Goal: Use online tool/utility: Utilize a website feature to perform a specific function

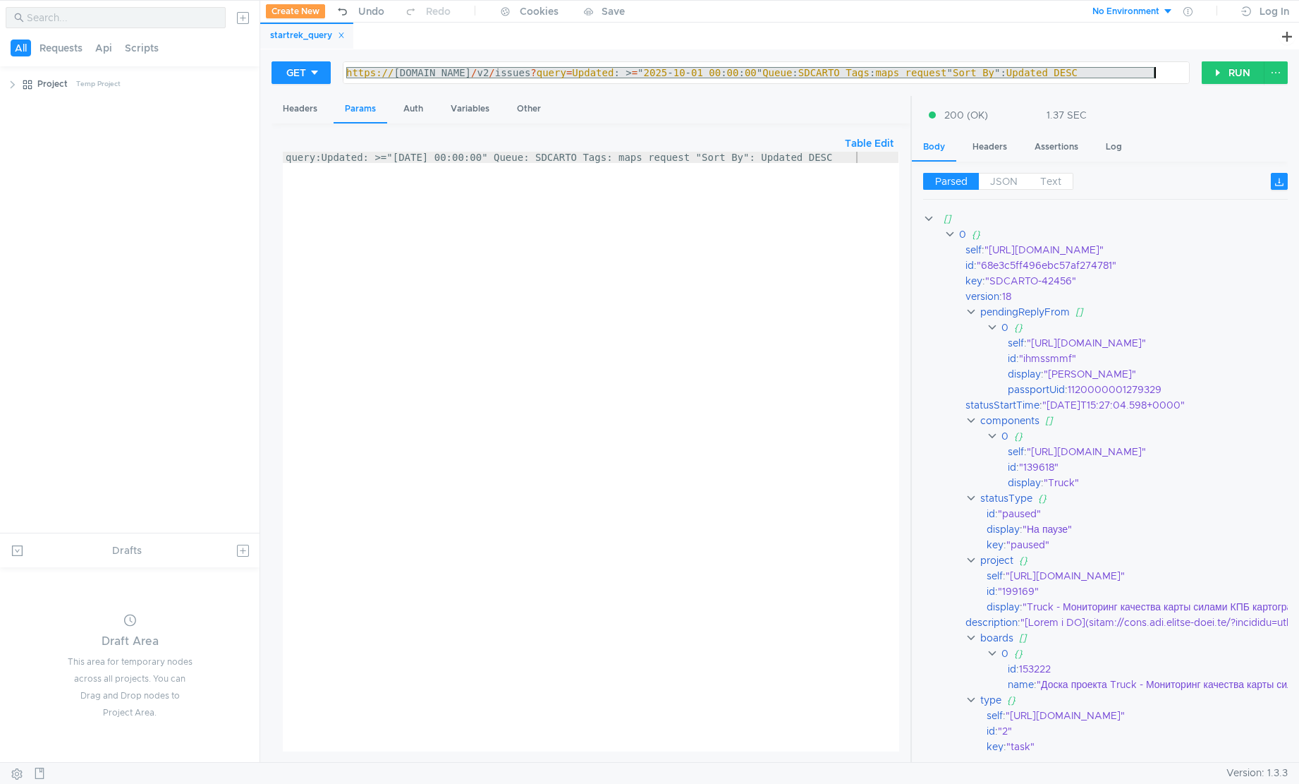
scroll to position [0, 40]
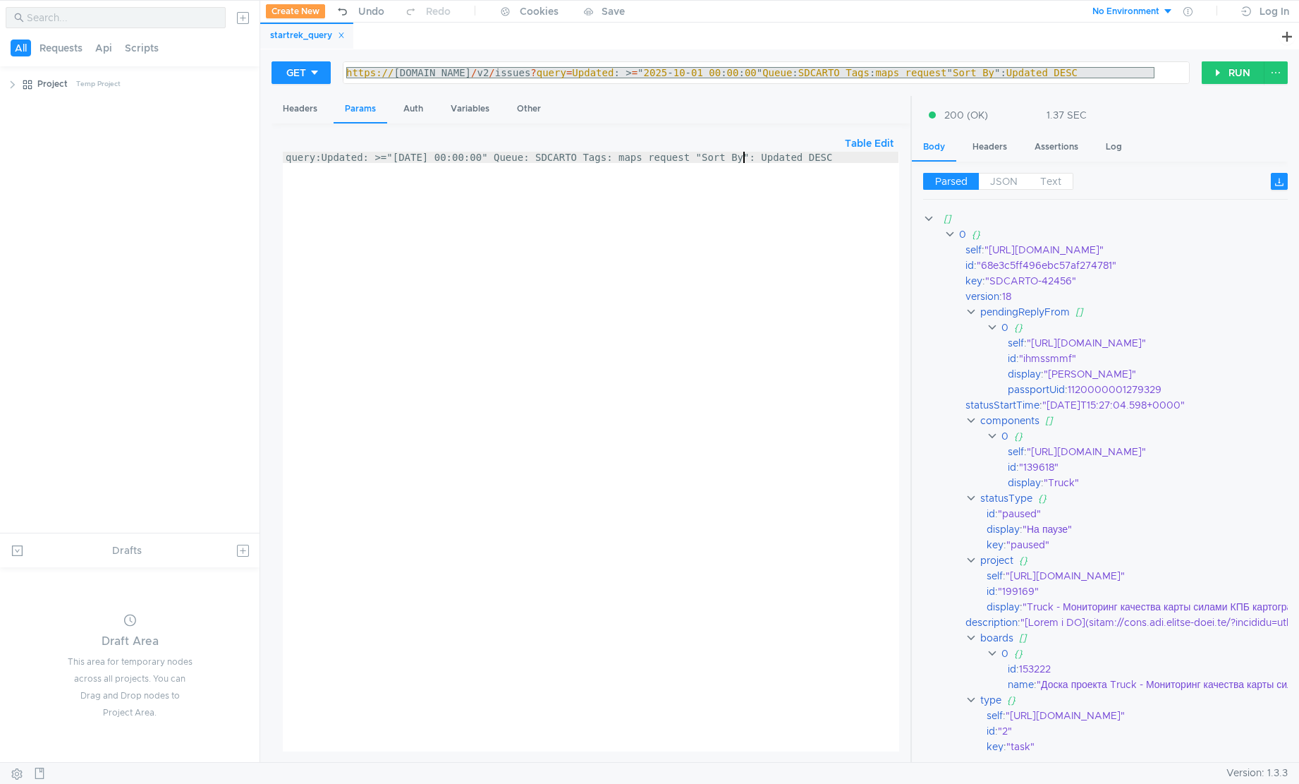
click at [743, 155] on div "query:Updated: >="[DATE] 00:00:00" Queue: SDCARTO Tags: maps_request "Sort By":…" at bounding box center [591, 463] width 616 height 622
drag, startPoint x: 743, startPoint y: 155, endPoint x: 762, endPoint y: 157, distance: 18.5
click at [762, 157] on div "query:Updated: >="[DATE] 00:00:00" Queue: SDCARTO Tags: maps_request "Sort By":…" at bounding box center [591, 463] width 616 height 622
click at [344, 157] on div "query:Updated: >="[DATE] 00:00:00" Queue: SDCARTO Tags: maps_request "Sort By":…" at bounding box center [591, 463] width 616 height 622
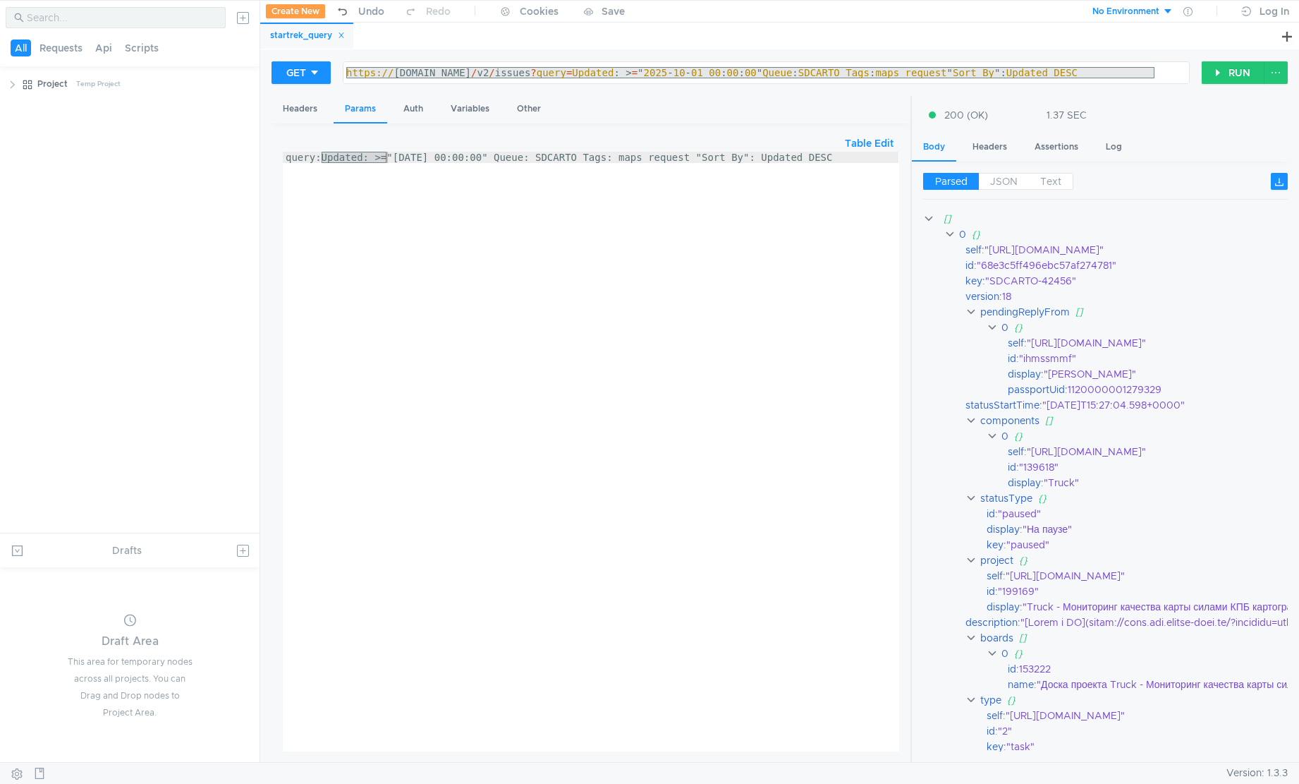
scroll to position [0, 40]
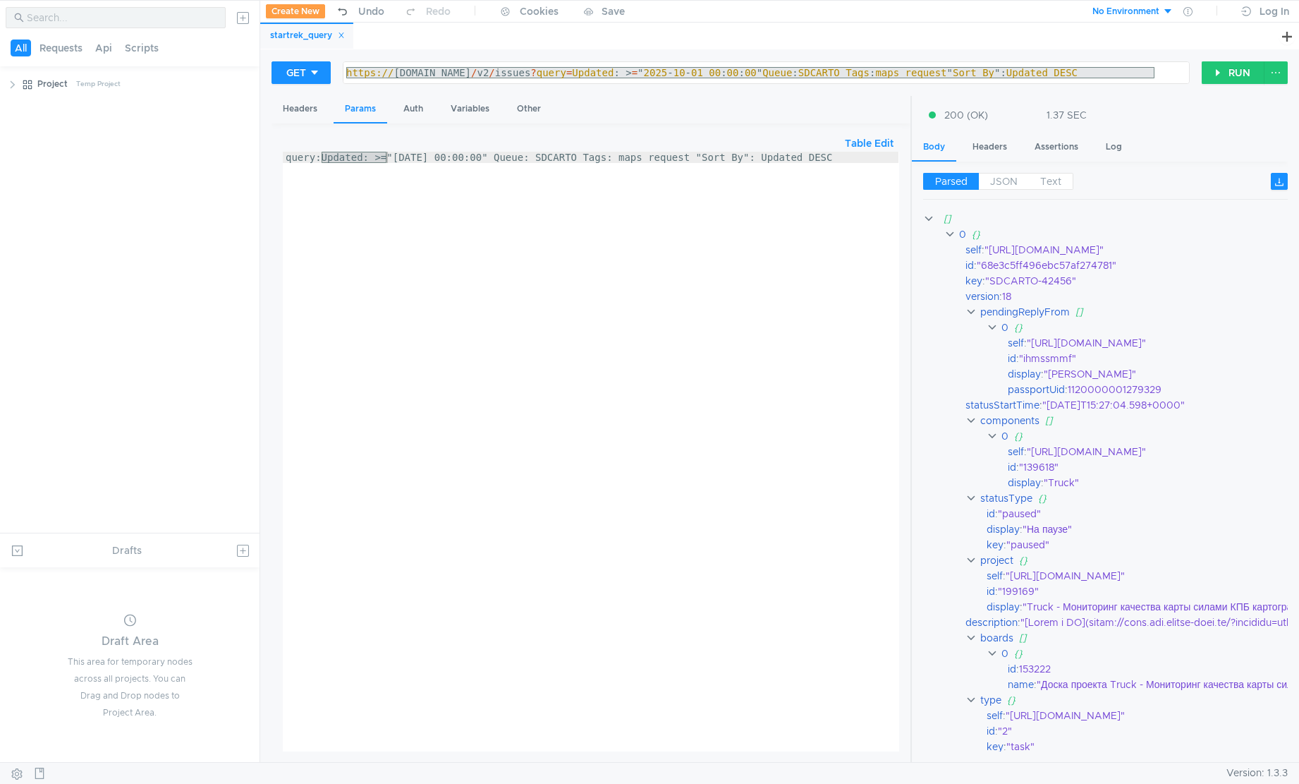
scroll to position [0, 40]
click at [468, 149] on div "Table Edit" at bounding box center [591, 143] width 616 height 17
click at [482, 157] on div "query:Updated: >="2025-10-01 00:00:00" Queue: SDCARTO Tags: maps_request "Sort …" at bounding box center [591, 463] width 616 height 622
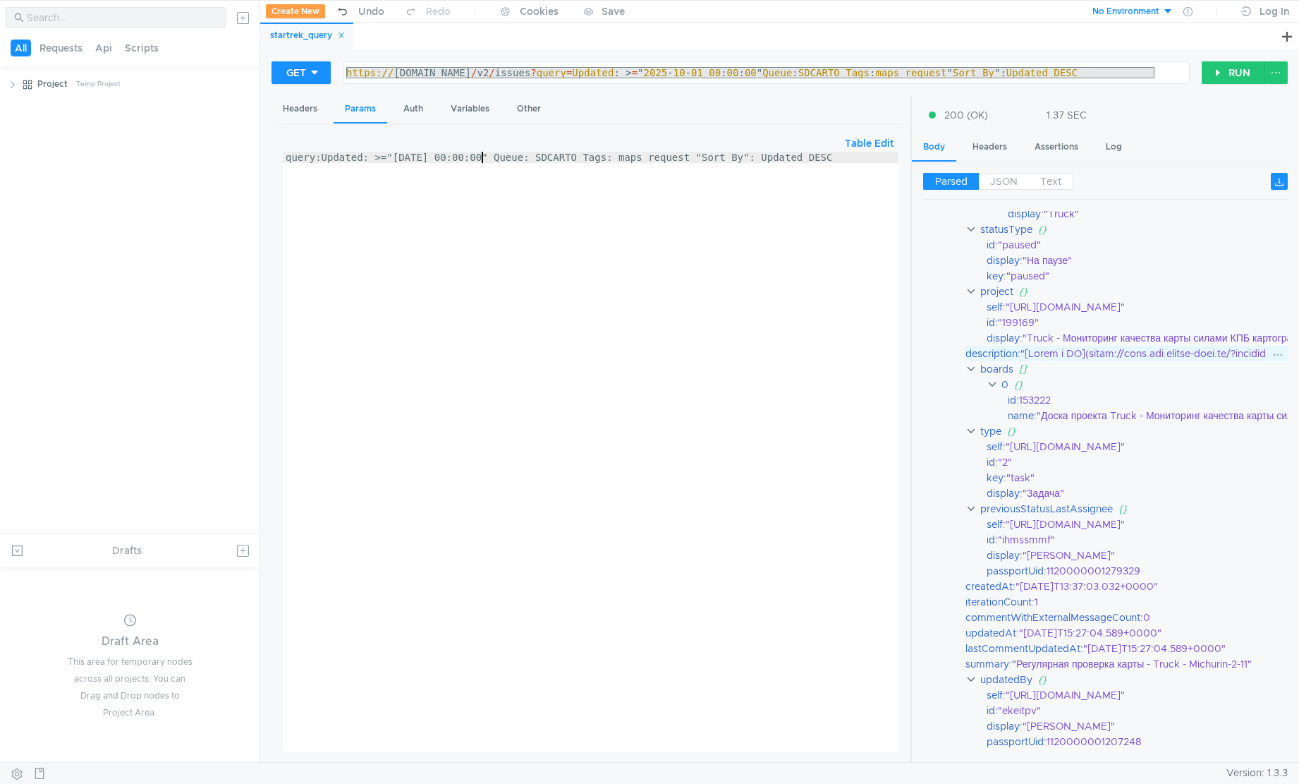
scroll to position [300, 0]
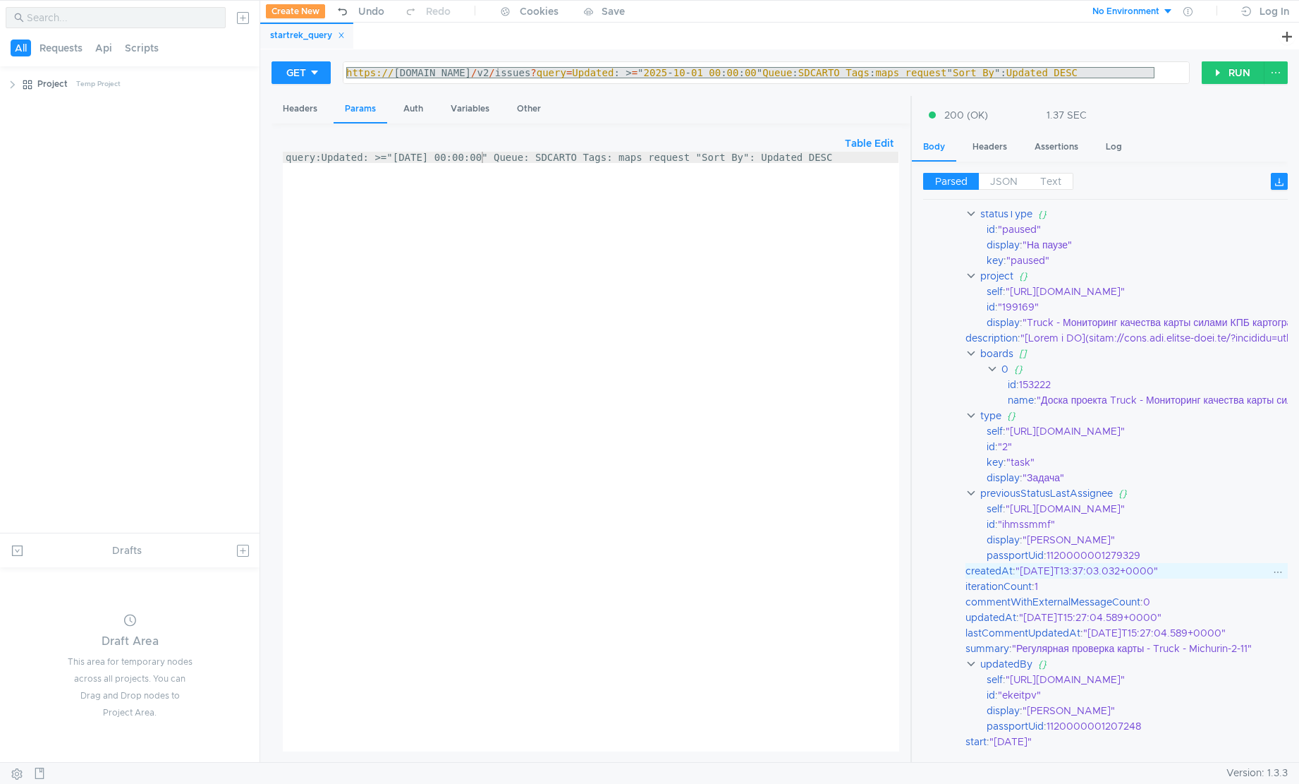
drag, startPoint x: 1023, startPoint y: 571, endPoint x: 1174, endPoint y: 575, distance: 150.3
copy div "2025-10-06T13:37:03.032+0000"
drag, startPoint x: 505, startPoint y: 159, endPoint x: 391, endPoint y: 161, distance: 113.6
click at [391, 161] on div "query:Updated: >="[DATE] 00:00:00" Queue: SDCARTO Tags: maps_request "Sort By":…" at bounding box center [591, 463] width 616 height 622
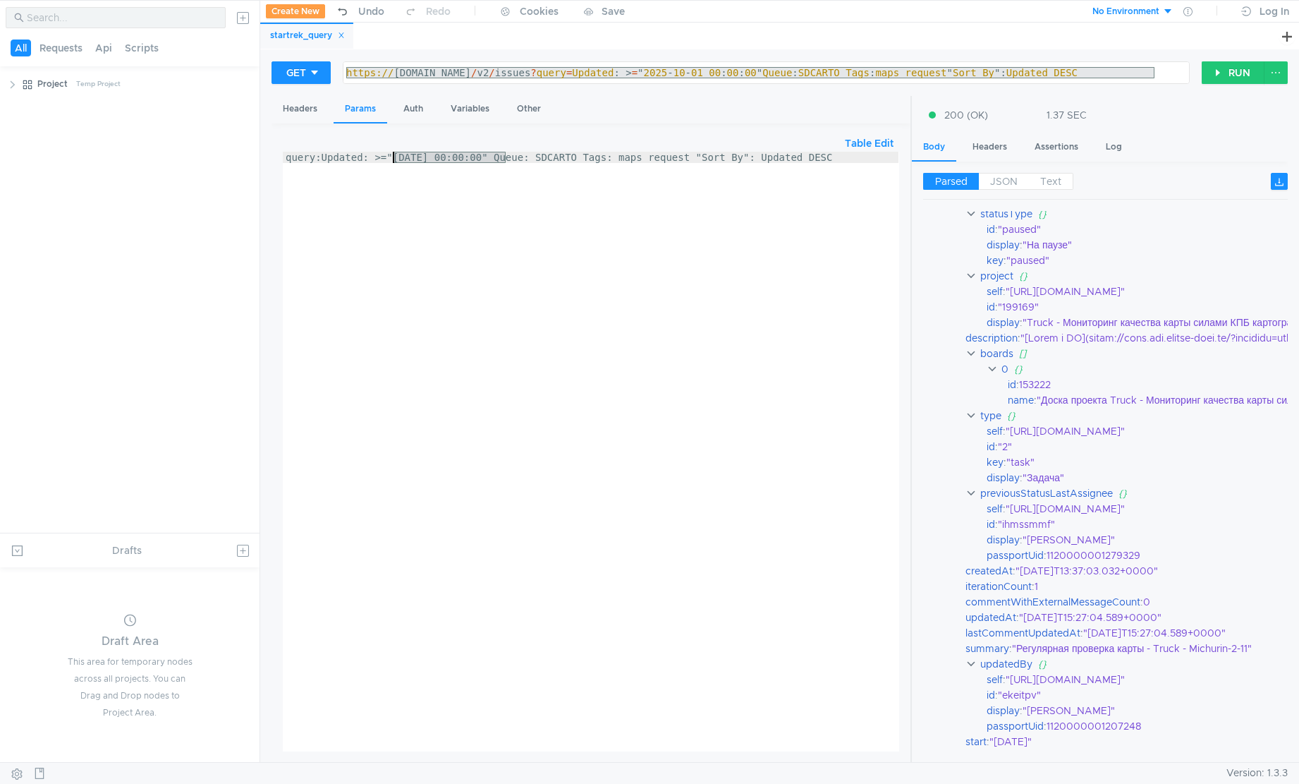
paste textarea "6T13:37:03.032+00"
type textarea "query:Updated: >="2025-10-06T13:37:03.032+0000" Queue: SDCARTO Tags: maps_reque…"
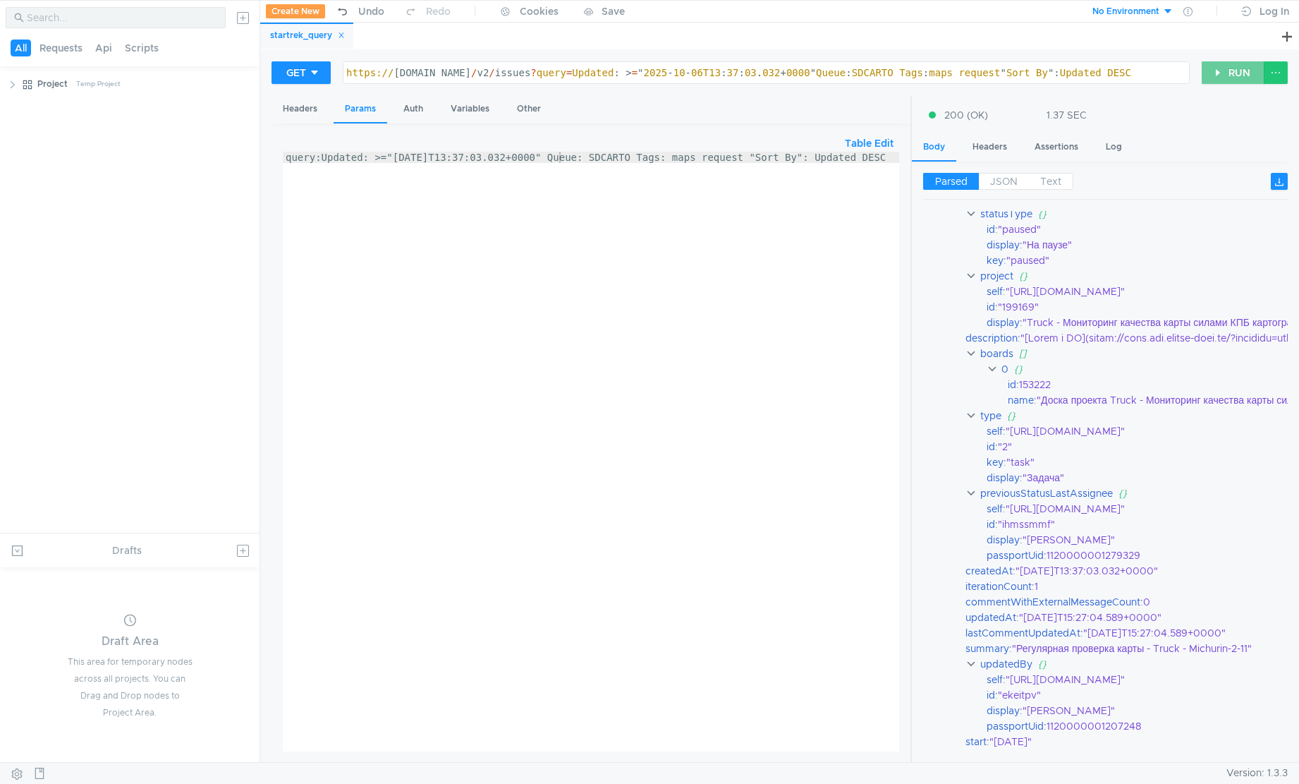
click at [1213, 69] on button "RUN" at bounding box center [1233, 72] width 63 height 23
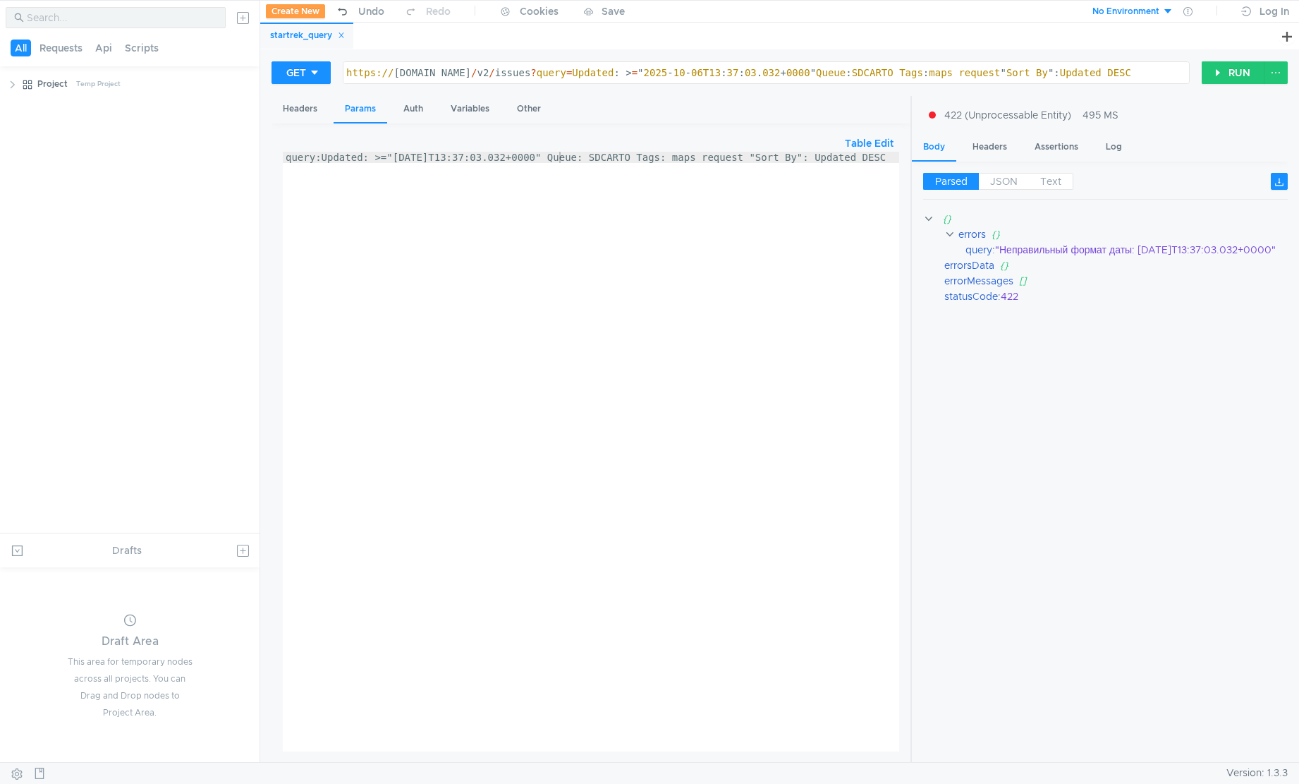
scroll to position [0, 14]
click at [484, 194] on div "query:Updated: >="2025-10-06T13:37:03.032+0000" Queue: SDCARTO Tags: maps_reque…" at bounding box center [598, 463] width 630 height 622
click at [484, 194] on div "query:Updated: >="2025-10-06T13:37:03.032+0000" Queue: SDCARTO Tags: maps_reque…" at bounding box center [584, 460] width 630 height 616
click at [466, 162] on div "query:Updated: >="2025-10-06T13:37:03.032+0000" Queue: SDCARTO Tags: maps_reque…" at bounding box center [584, 460] width 630 height 616
click at [1230, 71] on button "RUN" at bounding box center [1233, 72] width 63 height 23
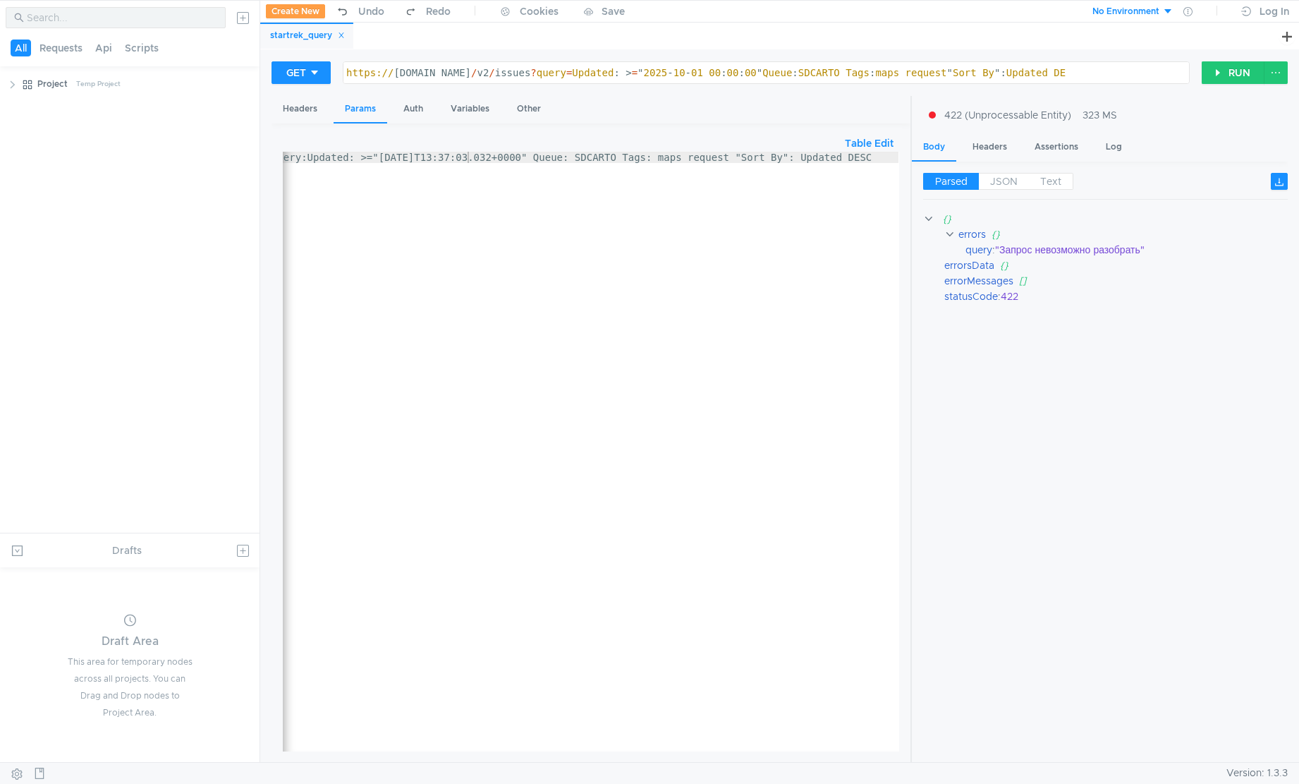
type textarea "[URL][DOMAIN_NAME]: >="[DATE] 00:00:00" Queue: SDCARTO Tags: maps_request "Sort…"
click at [693, 77] on div "https:// st-api.yandex-team.ru / v2 / issues ? query = Updated : > = " 2025 - 1…" at bounding box center [767, 84] width 846 height 34
click at [456, 173] on div "query:Updated: >="2025-10-06T13:37:03.032+0000" Queue: SDCARTO Tags: maps_reque…" at bounding box center [584, 460] width 630 height 616
click at [432, 153] on div "query:Updated: >="2025-10-06T13:37:03.032+0000" Queue: SDCARTO Tags: maps_reque…" at bounding box center [584, 460] width 630 height 616
paste textarea "1 00:00:"
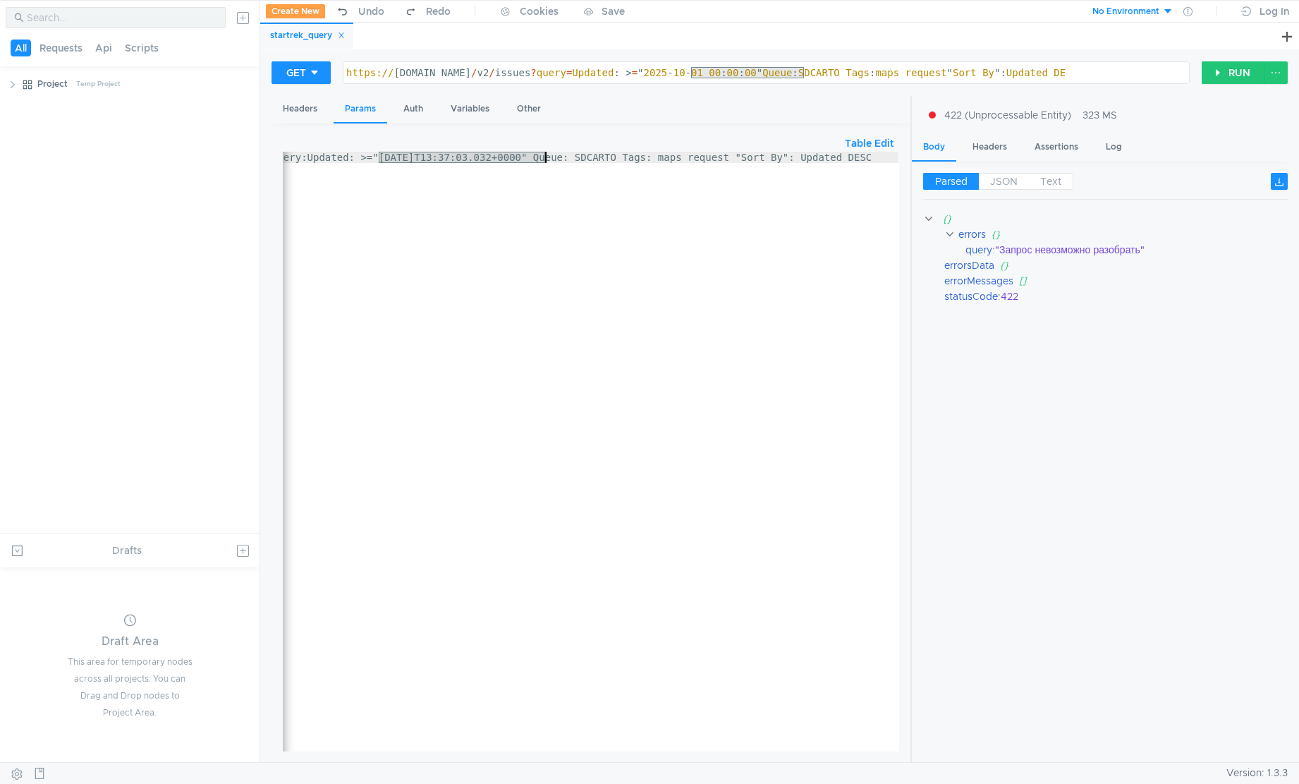
type textarea "query:Updated: >="[DATE] 00:00:00" Queue: SDCARTO Tags: maps_request "Sort By":…"
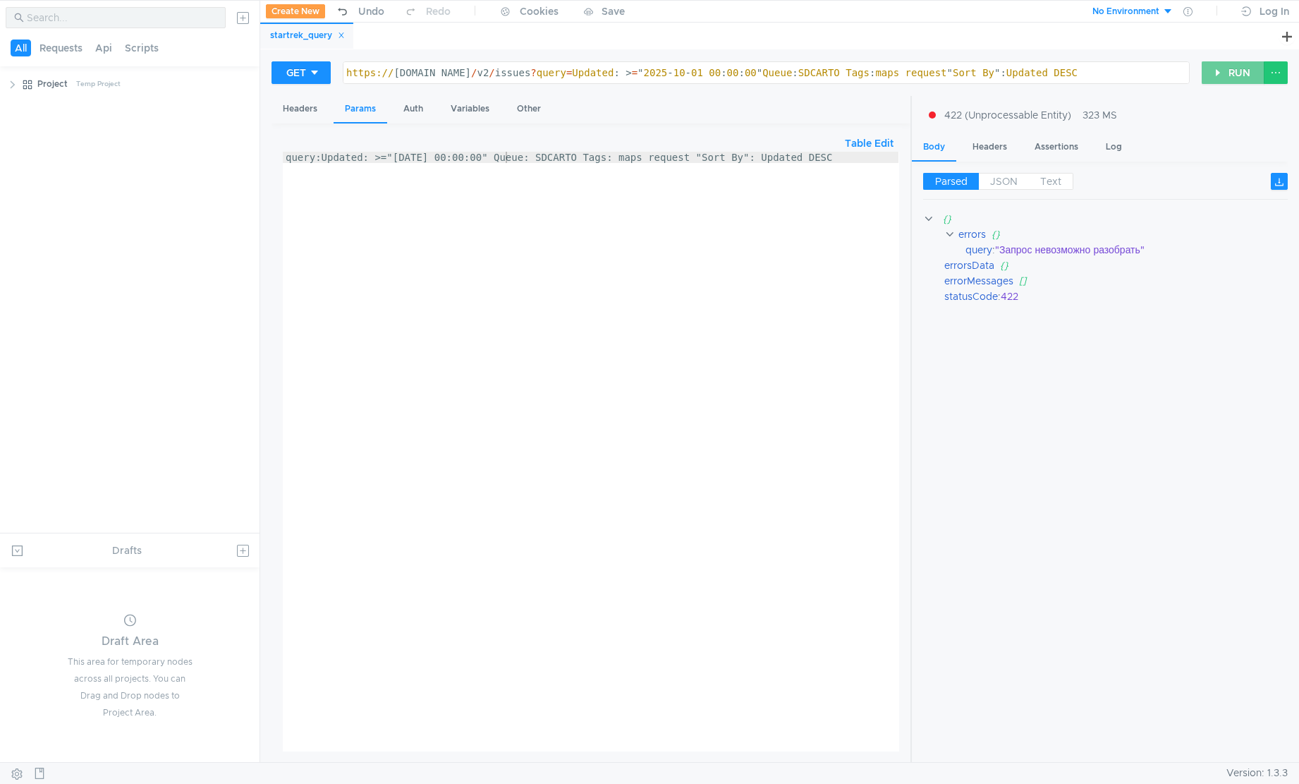
click at [1203, 81] on button "RUN" at bounding box center [1233, 72] width 63 height 23
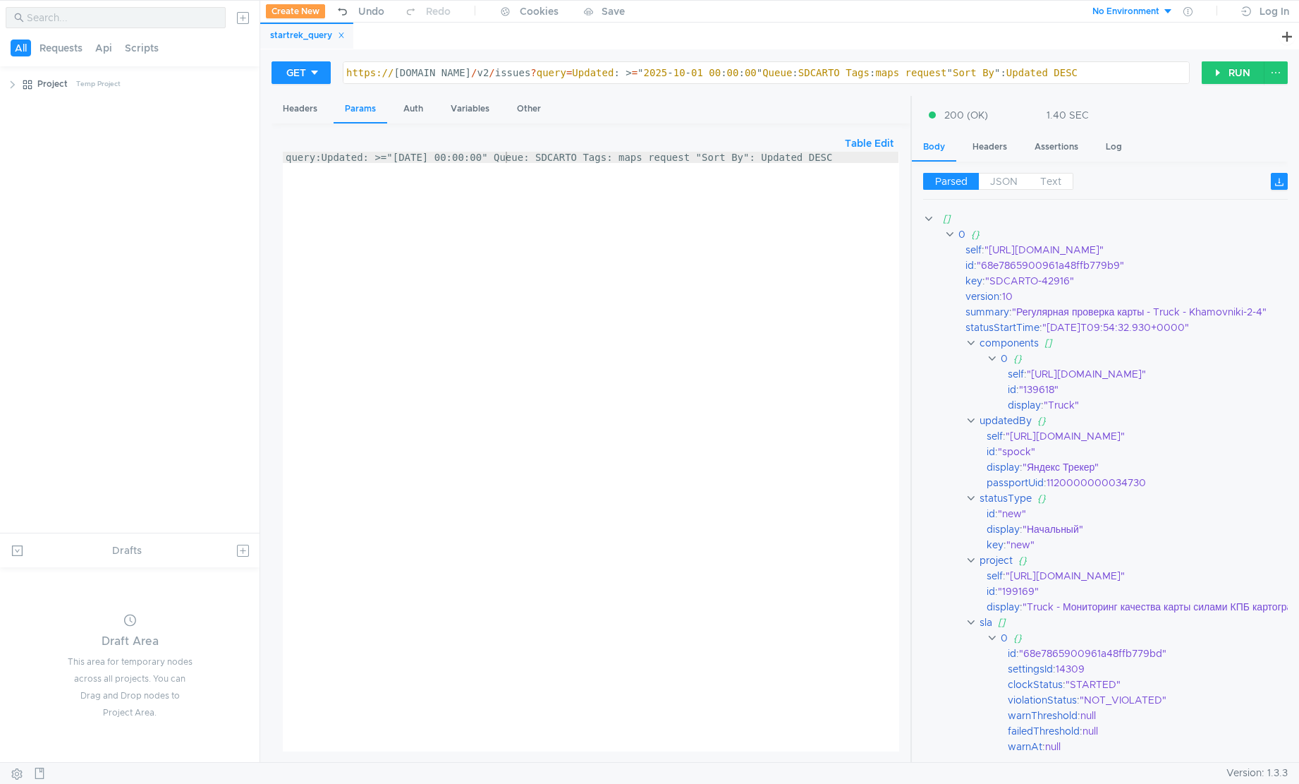
scroll to position [0, 40]
click at [507, 157] on div "query:Updated: >="[DATE] 00:00:00" Queue: SDCARTO Tags: maps_request "Sort By":…" at bounding box center [591, 460] width 616 height 616
click at [1225, 69] on button "RUN" at bounding box center [1233, 72] width 63 height 23
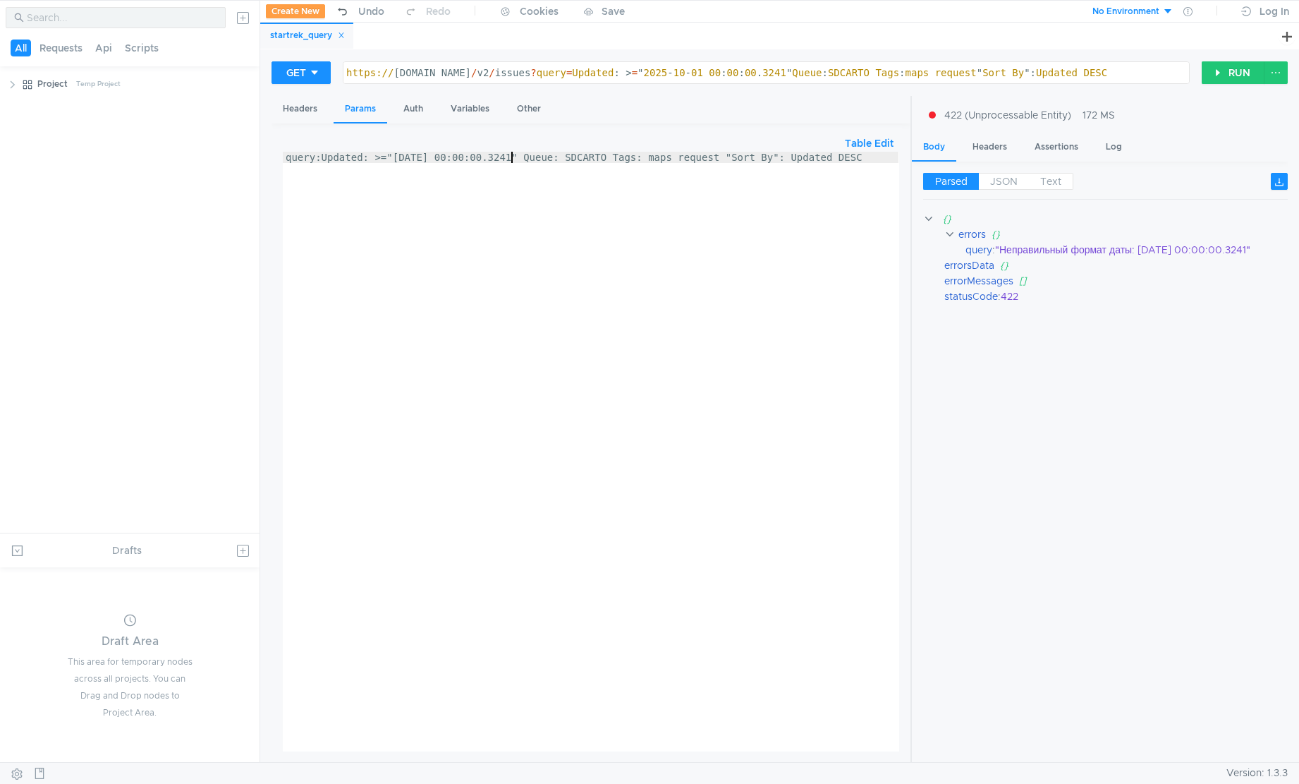
click at [509, 161] on div "query:Updated: >="[DATE] 00:00:00.3241" Queue: SDCARTO Tags: maps_request "Sort…" at bounding box center [591, 463] width 616 height 622
click at [1222, 83] on button "RUN" at bounding box center [1233, 72] width 63 height 23
click at [1208, 77] on button "RUN" at bounding box center [1233, 72] width 63 height 23
click at [526, 157] on div "query:Updated: >="[DATE] 00:00:00.123456" Queue: SDCARTO Tags: maps_request "So…" at bounding box center [592, 463] width 618 height 622
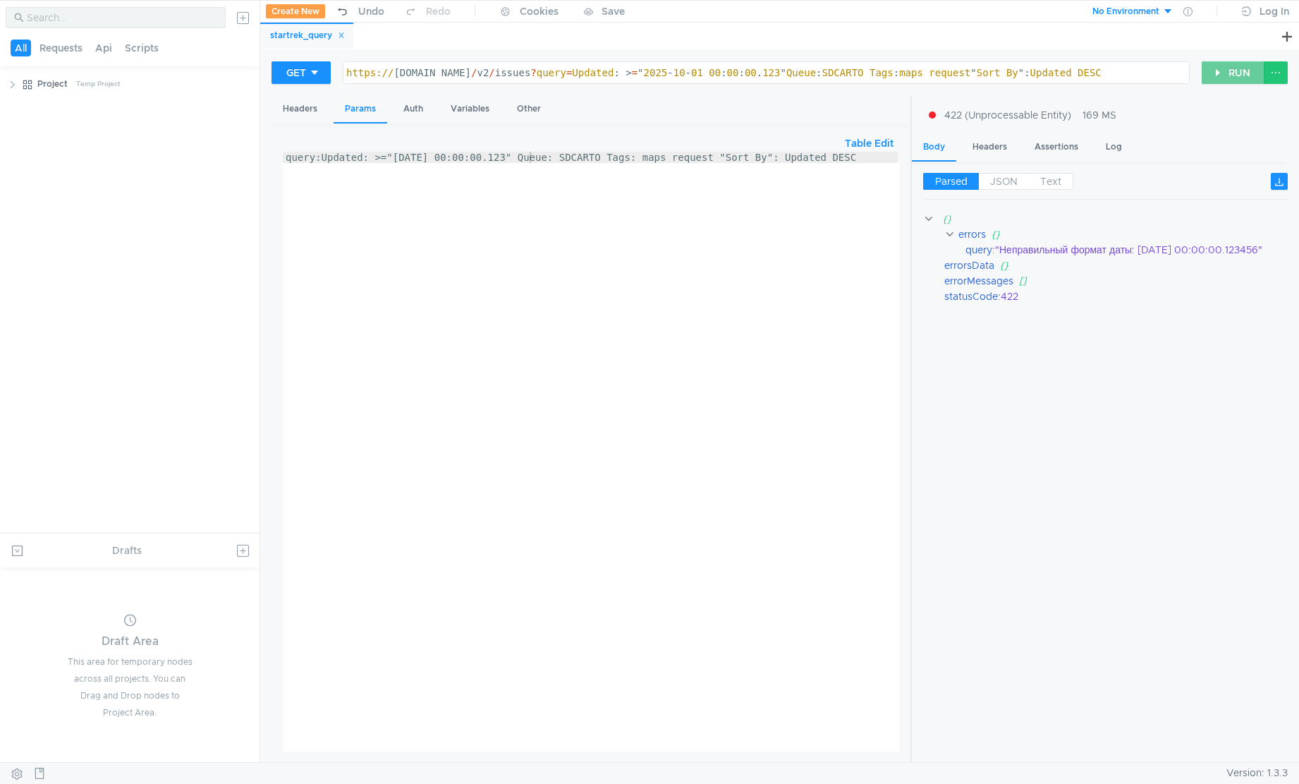
click at [1214, 80] on button "RUN" at bounding box center [1233, 72] width 63 height 23
click at [525, 159] on div "query:Updated: >="[DATE] 00:00:00.123" Queue: SDCARTO Tags: maps_request "Sort …" at bounding box center [591, 463] width 616 height 622
type textarea "query:Updated: >="[DATE] 00:00:00.1" Queue: SDCARTO Tags: maps_request "Sort By…"
click at [1213, 75] on button "RUN" at bounding box center [1233, 72] width 63 height 23
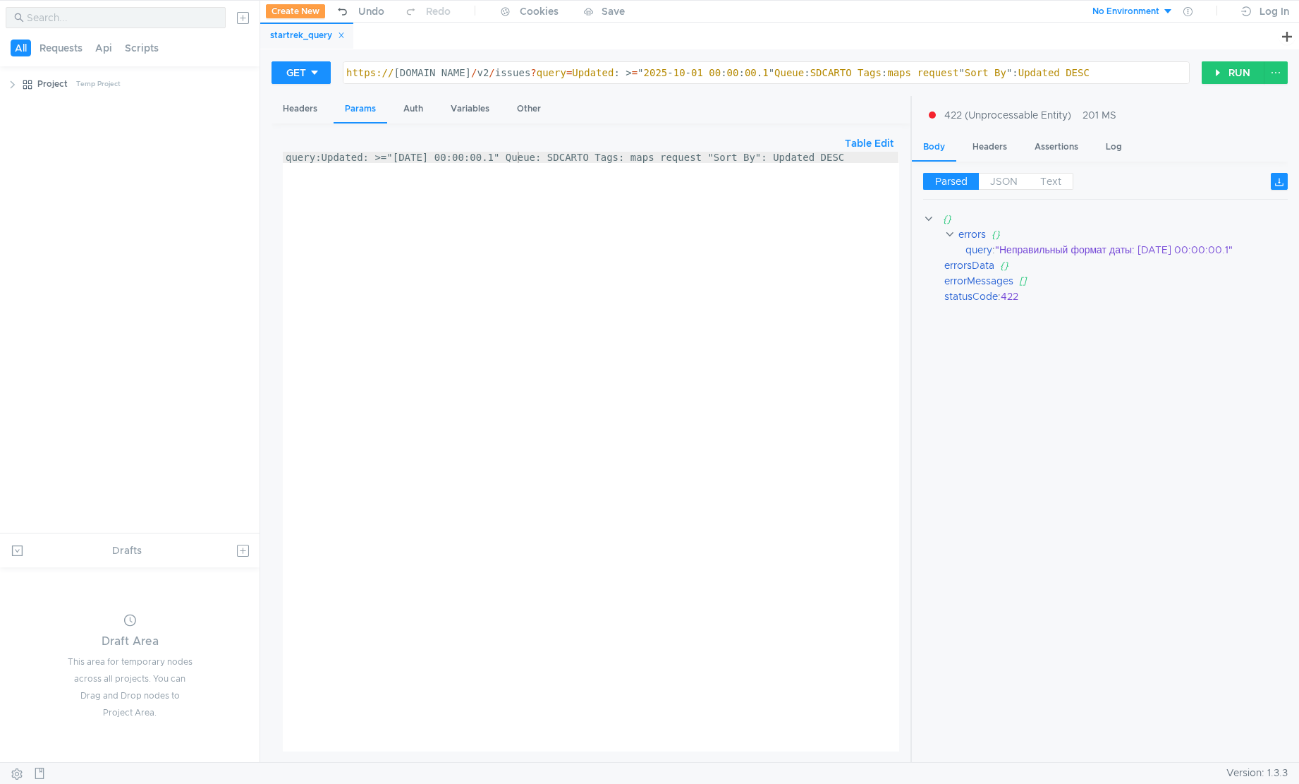
scroll to position [0, 17]
click at [520, 157] on div "query:Updated: >="[DATE] 00:00:00.1" Queue: SDCARTO Tags: maps_request "Sort By…" at bounding box center [591, 463] width 616 height 622
paste textarea "14 00:14:30.600582"
click at [1229, 72] on button "RUN" at bounding box center [1233, 72] width 63 height 23
click at [532, 165] on div "query:Updated: >="2025-10-14 00:14:30.600582" Queue: SDCARTO Tags: maps_request…" at bounding box center [590, 460] width 618 height 616
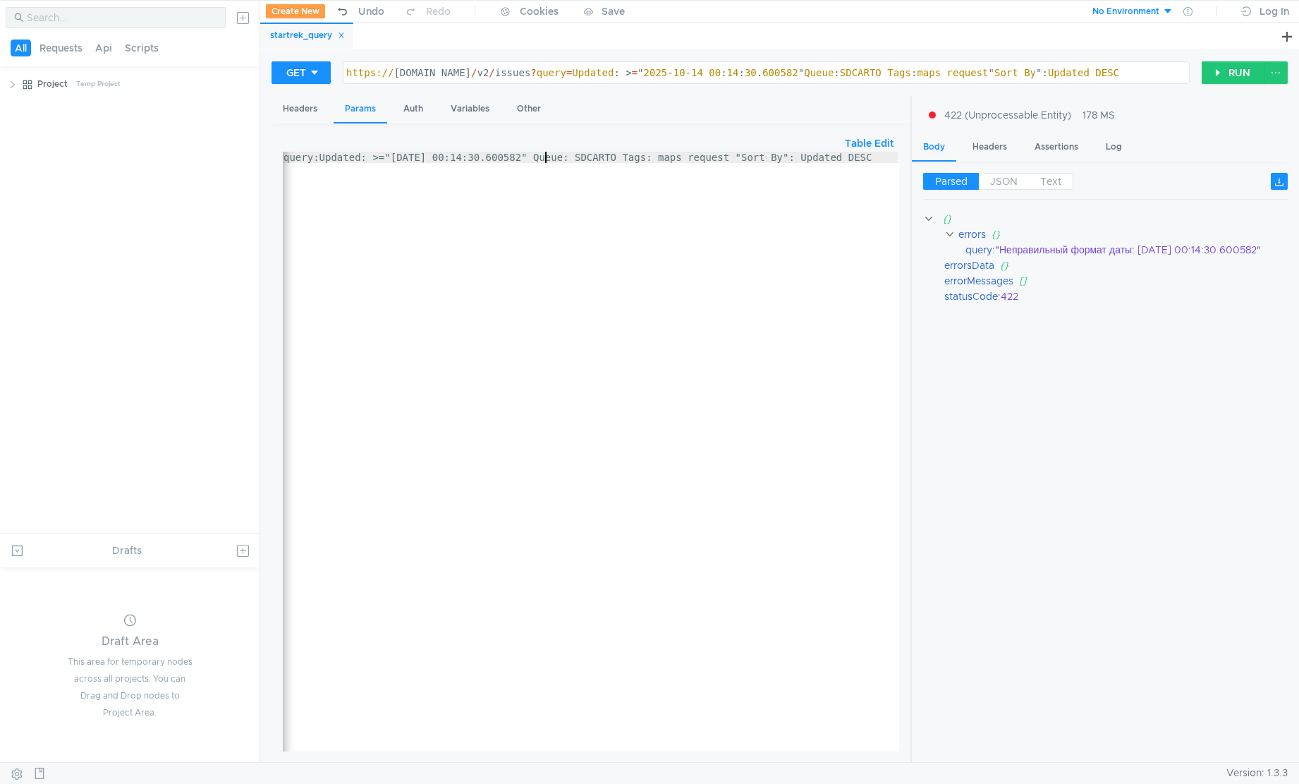
click at [545, 160] on div "query:Updated: >="2025-10-14 00:14:30.600582" Queue: SDCARTO Tags: maps_request…" at bounding box center [590, 460] width 618 height 616
click at [1219, 76] on button "RUN" at bounding box center [1233, 72] width 63 height 23
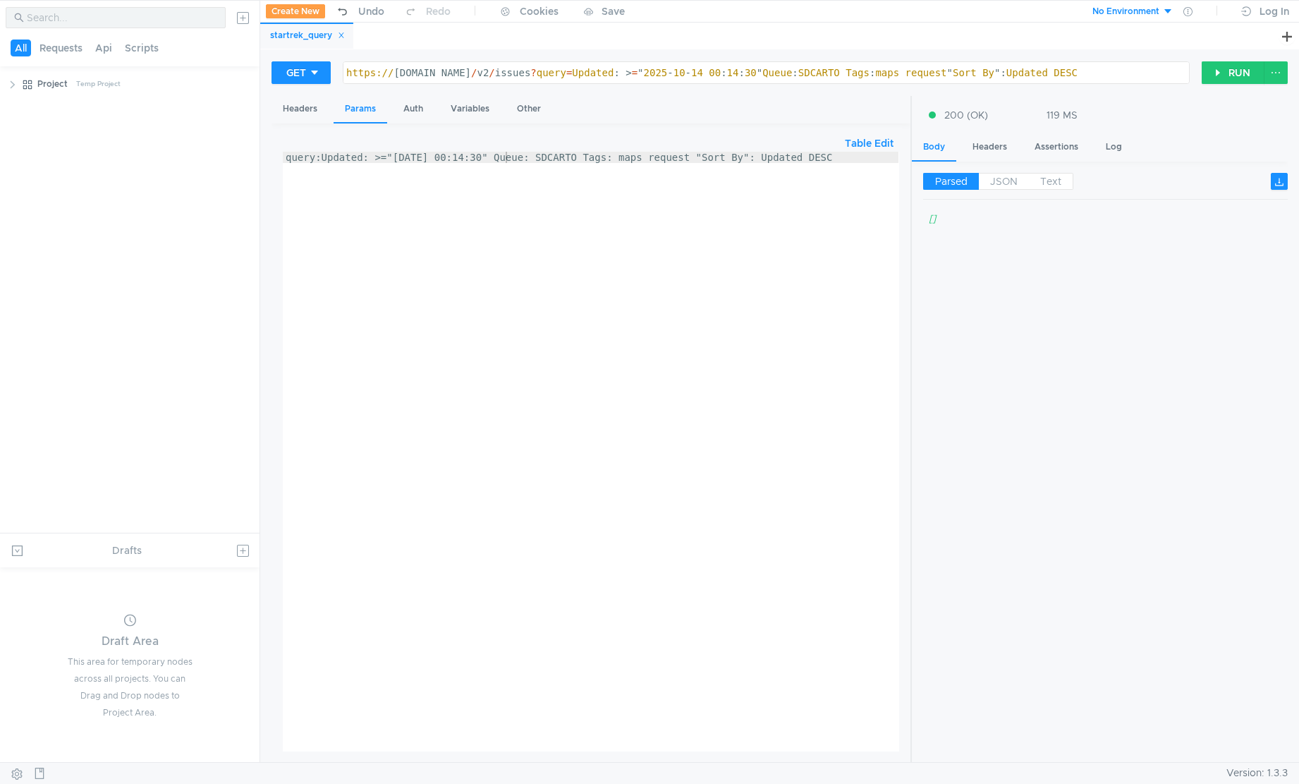
click at [509, 159] on div "query:Updated: >="2025-10-14 00:14:30" Queue: SDCARTO Tags: maps_request "Sort …" at bounding box center [591, 460] width 616 height 616
paste textarea "3 21:03:26.423126"
type textarea "query:Updated: >="2025-10-13 21:03:26.423126" Queue: SDCARTO Tags: maps_request…"
click at [1239, 80] on button "RUN" at bounding box center [1233, 72] width 63 height 23
